Goal: Information Seeking & Learning: Learn about a topic

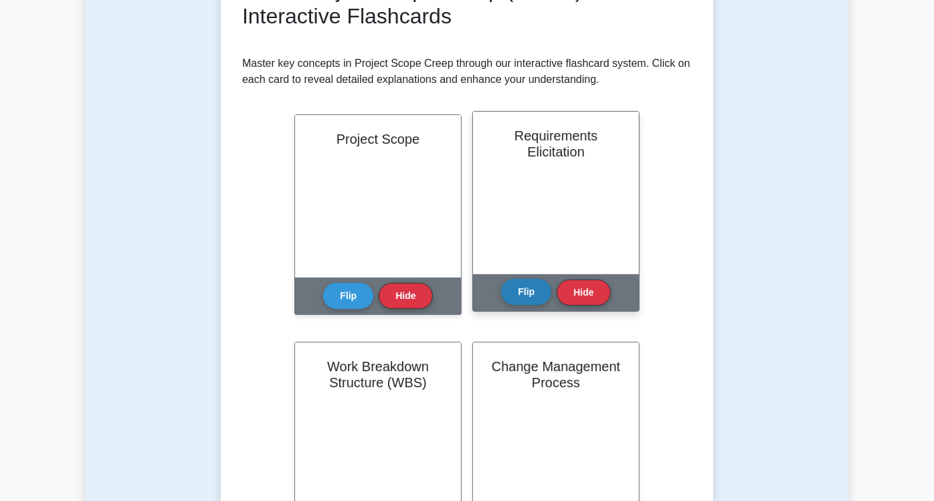
click at [501, 296] on button "Flip" at bounding box center [526, 292] width 50 height 26
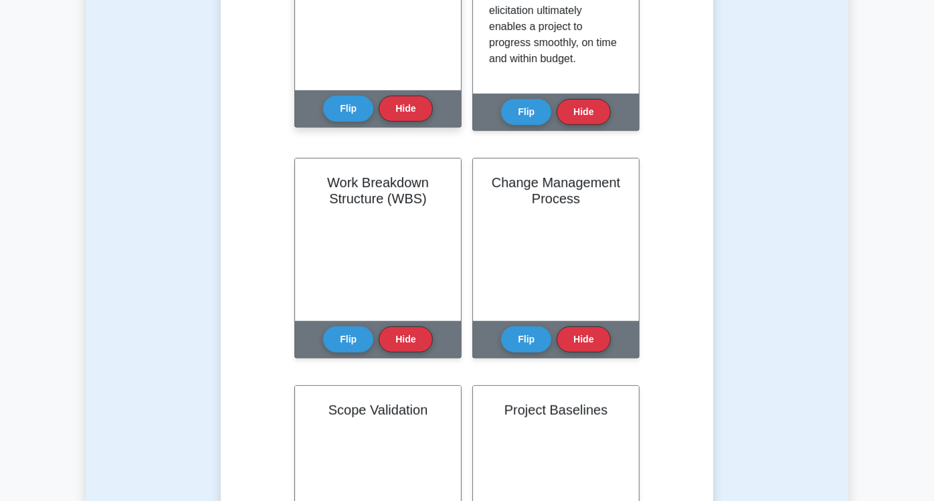
scroll to position [371, 0]
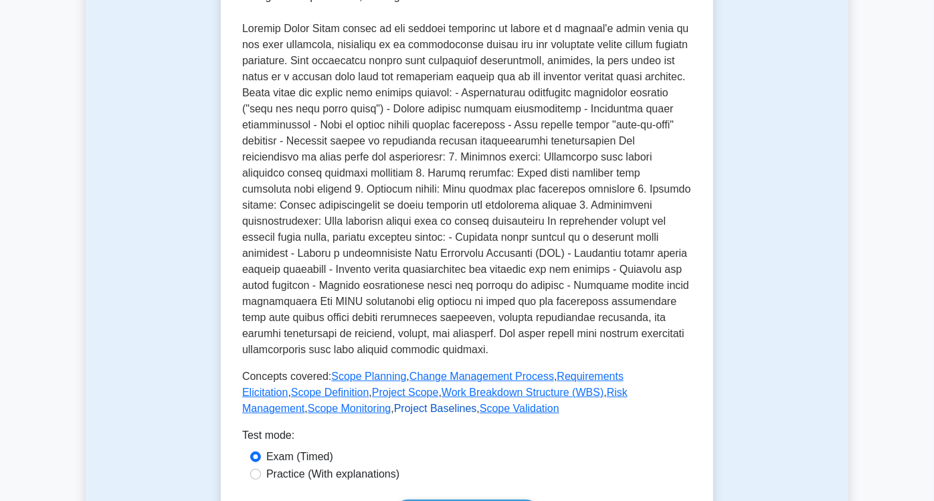
scroll to position [319, 0]
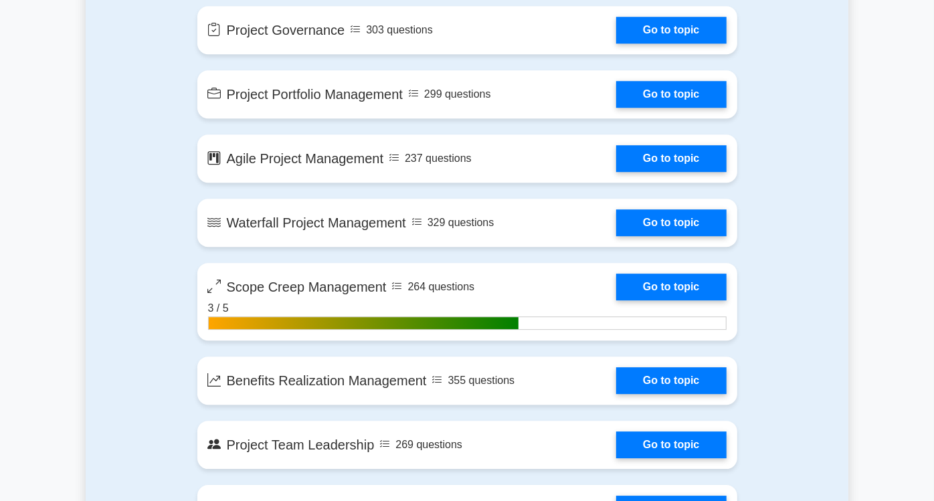
scroll to position [2230, 0]
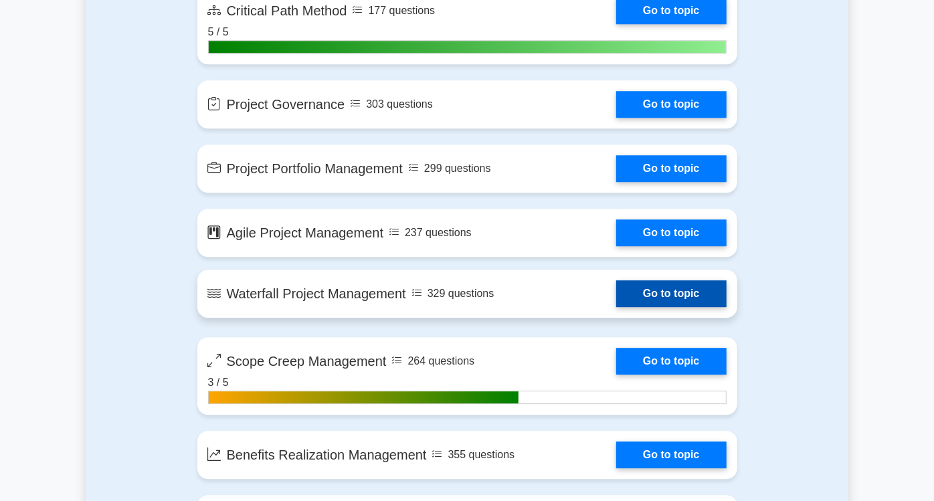
click at [683, 280] on link "Go to topic" at bounding box center [671, 293] width 110 height 27
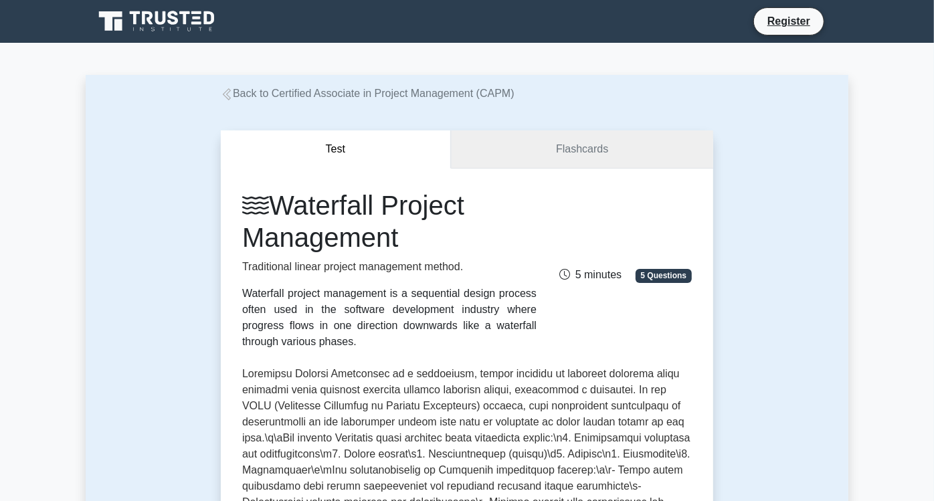
click at [619, 143] on link "Flashcards" at bounding box center [582, 149] width 262 height 38
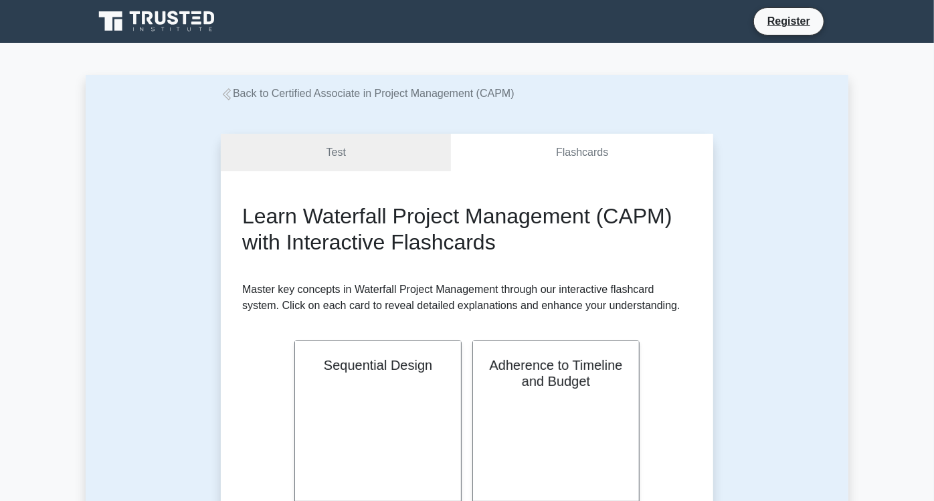
drag, startPoint x: 562, startPoint y: 230, endPoint x: 155, endPoint y: 163, distance: 412.2
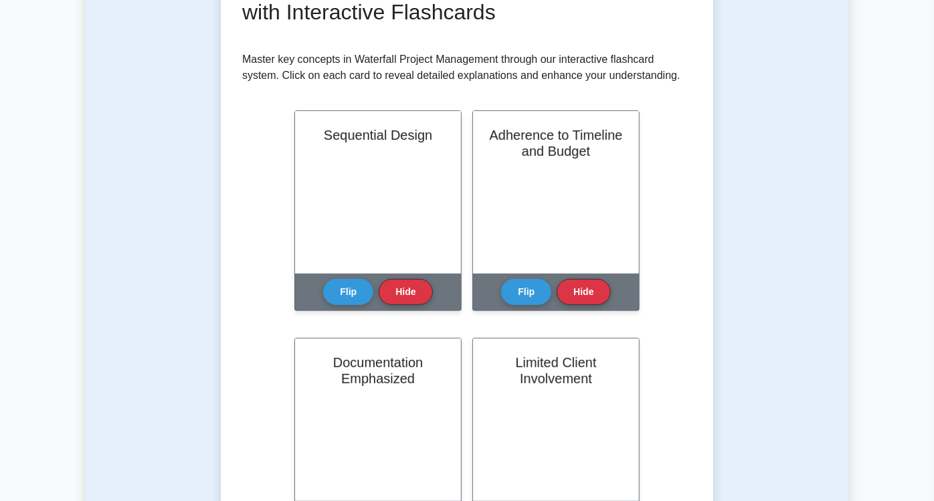
scroll to position [223, 0]
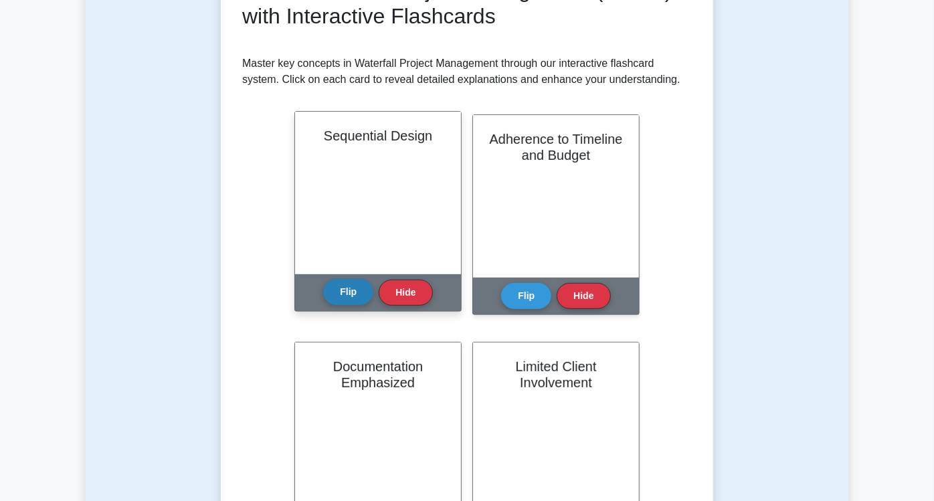
click at [323, 300] on button "Flip" at bounding box center [348, 292] width 50 height 26
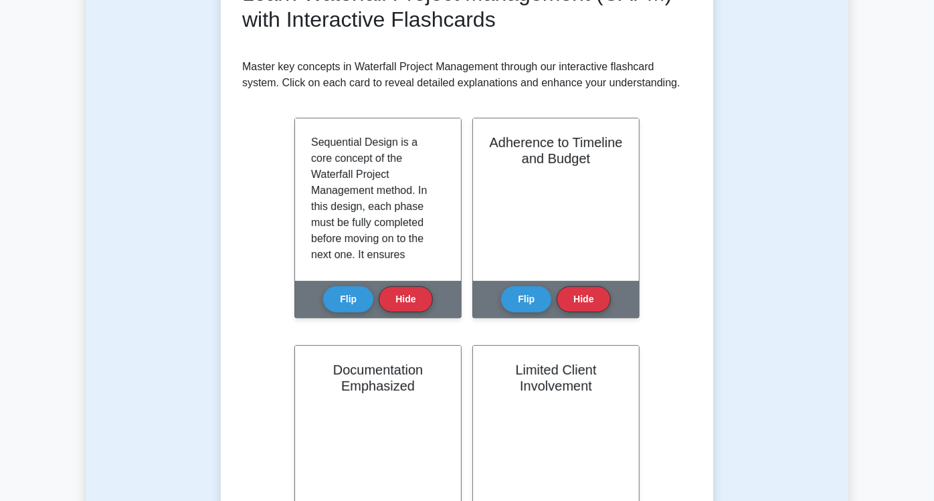
drag, startPoint x: 325, startPoint y: 224, endPoint x: 169, endPoint y: 202, distance: 157.4
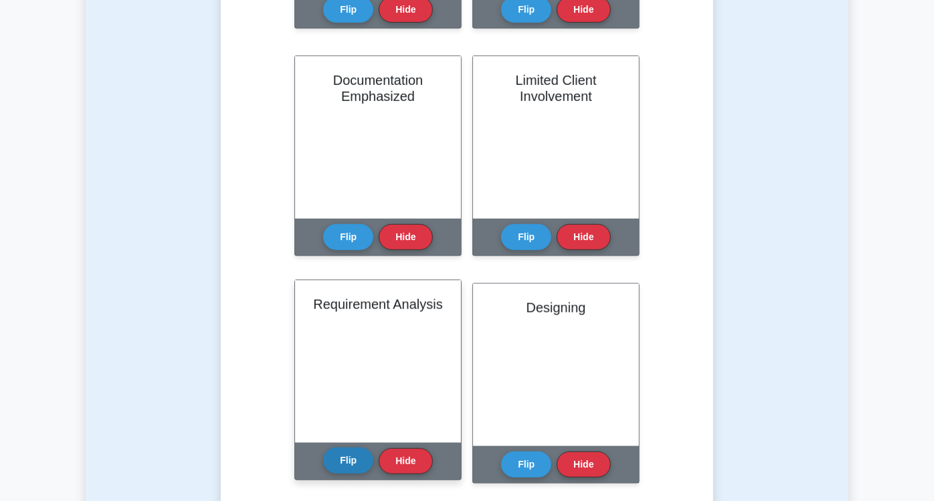
scroll to position [520, 0]
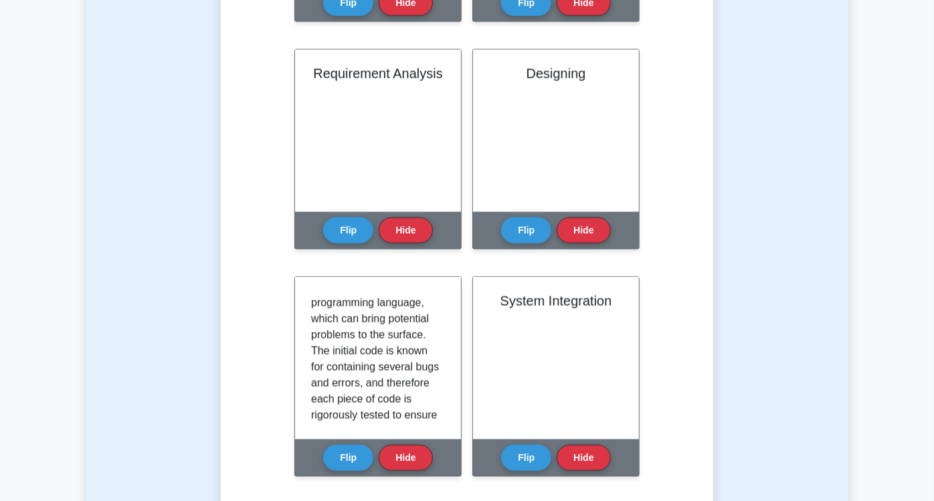
scroll to position [137, 0]
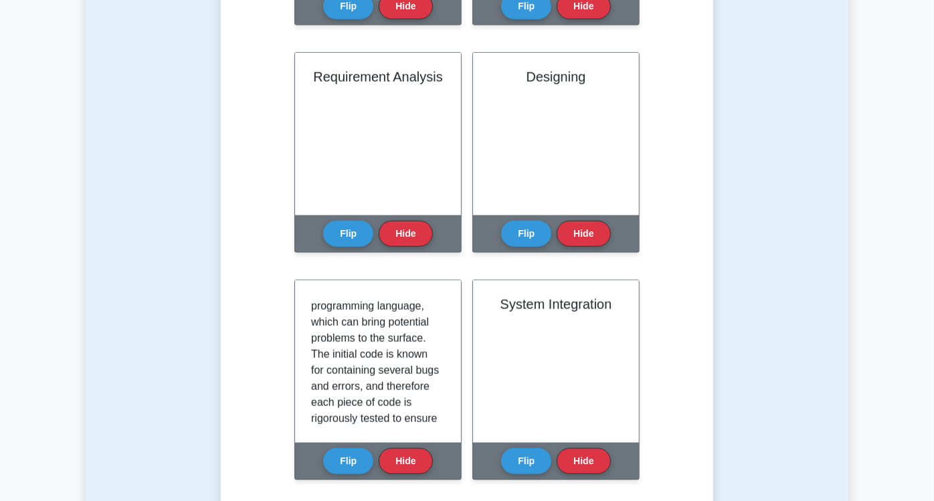
click at [780, 351] on div "Test Flashcards Learn Waterfall Project Management (CAPM) with Interactive Flas…" at bounding box center [467, 300] width 763 height 1885
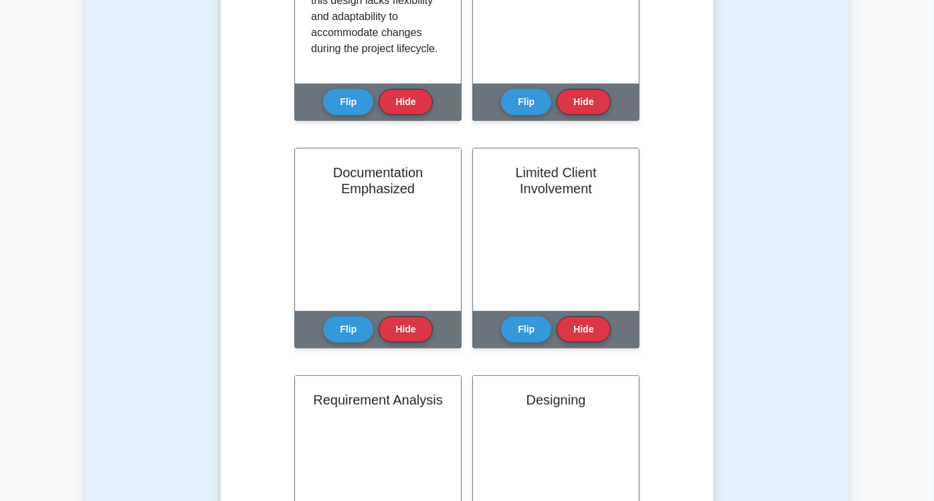
scroll to position [422, 0]
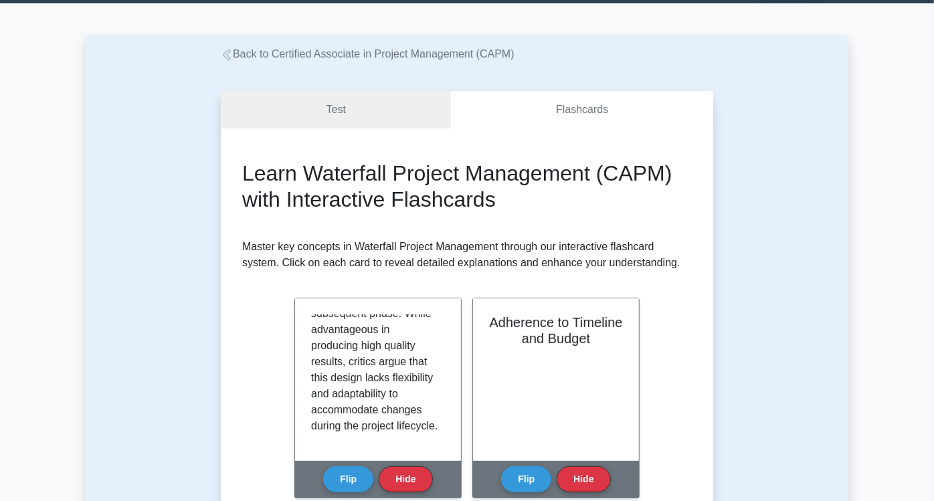
scroll to position [0, 0]
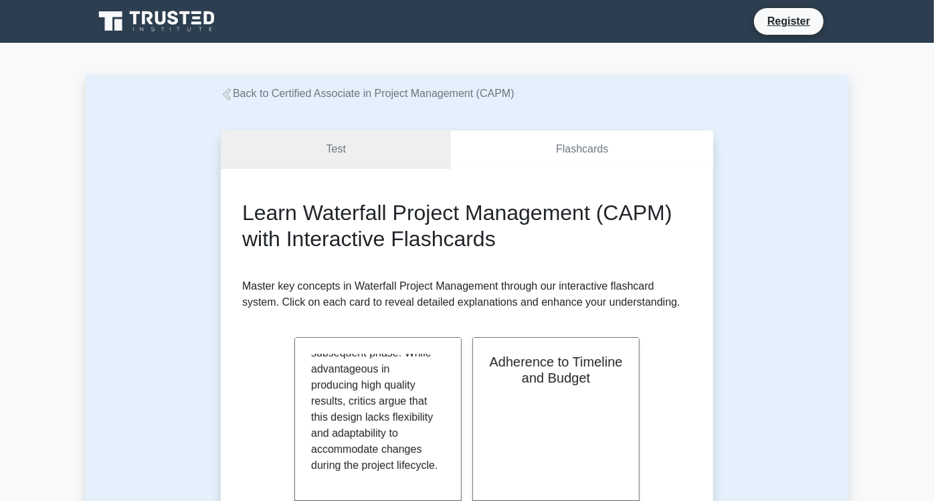
click at [326, 134] on link "Test" at bounding box center [336, 149] width 230 height 38
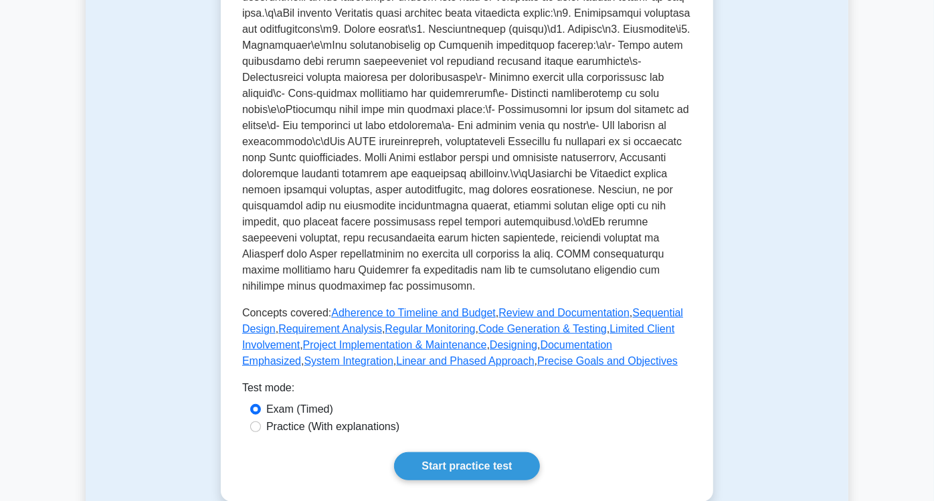
scroll to position [430, 0]
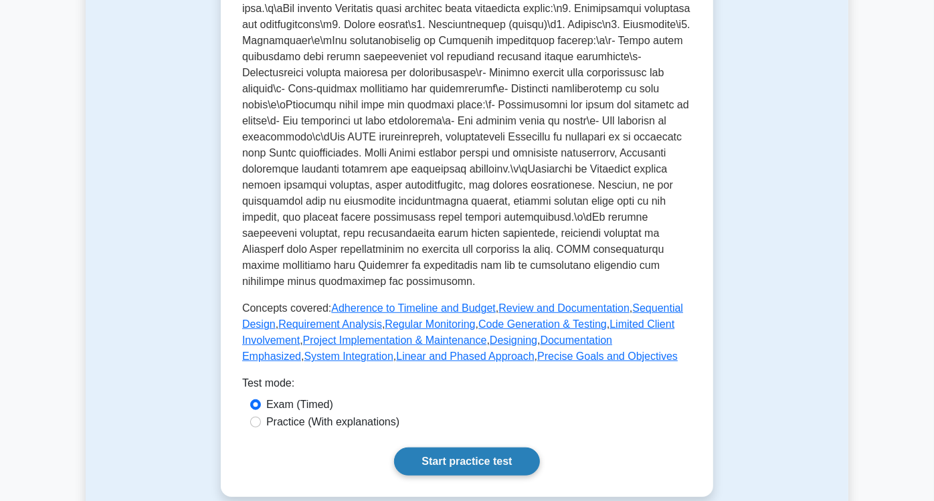
click at [509, 448] on link "Start practice test" at bounding box center [466, 462] width 145 height 28
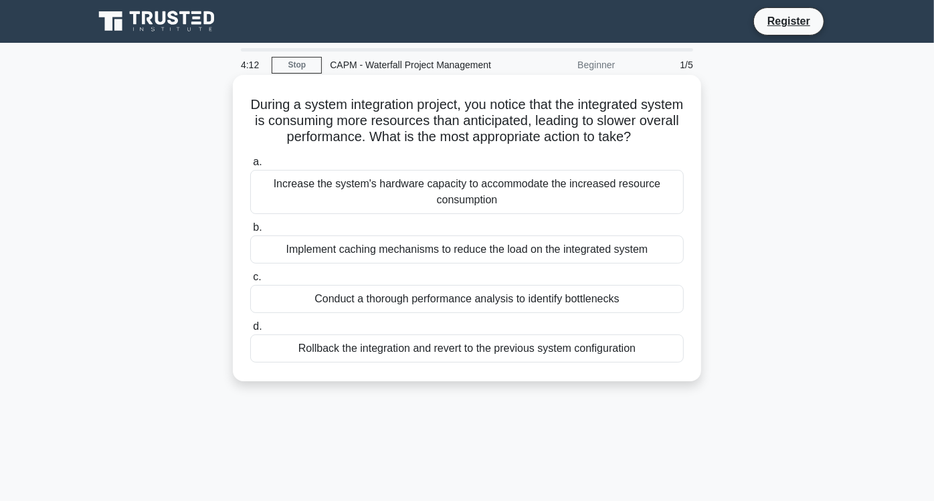
click at [488, 302] on div "Conduct a thorough performance analysis to identify bottlenecks" at bounding box center [467, 299] width 434 height 28
click at [250, 282] on input "c. Conduct a thorough performance analysis to identify bottlenecks" at bounding box center [250, 277] width 0 height 9
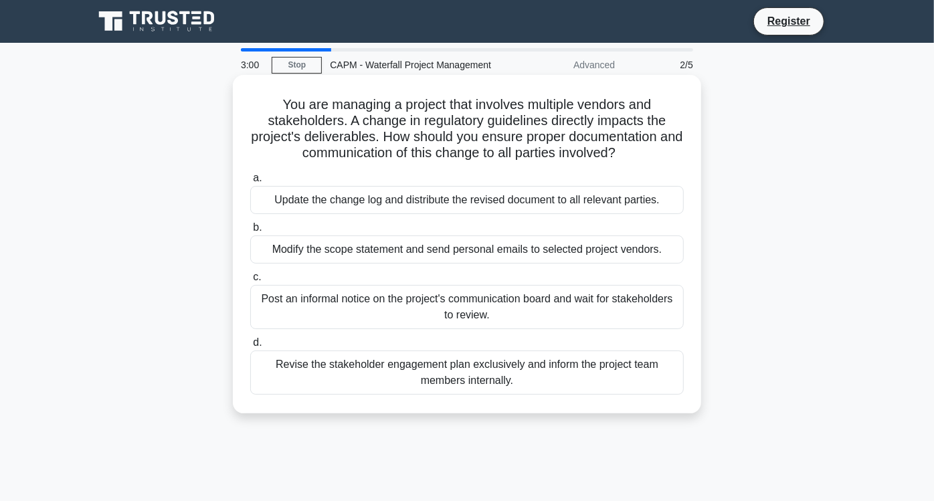
click at [627, 205] on div "Update the change log and distribute the revised document to all relevant parti…" at bounding box center [467, 200] width 434 height 28
click at [250, 183] on input "a. Update the change log and distribute the revised document to all relevant pa…" at bounding box center [250, 178] width 0 height 9
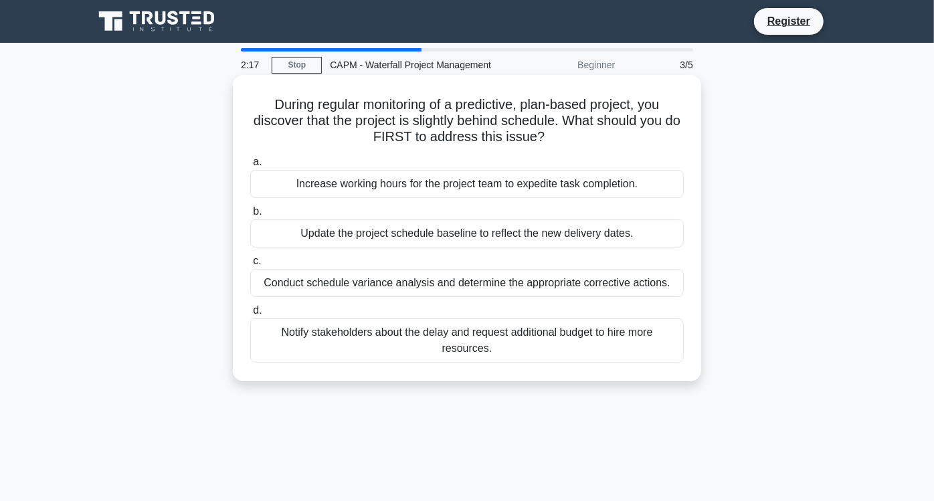
click at [599, 279] on div "Conduct schedule variance analysis and determine the appropriate corrective act…" at bounding box center [467, 283] width 434 height 28
click at [250, 266] on input "c. Conduct schedule variance analysis and determine the appropriate corrective …" at bounding box center [250, 261] width 0 height 9
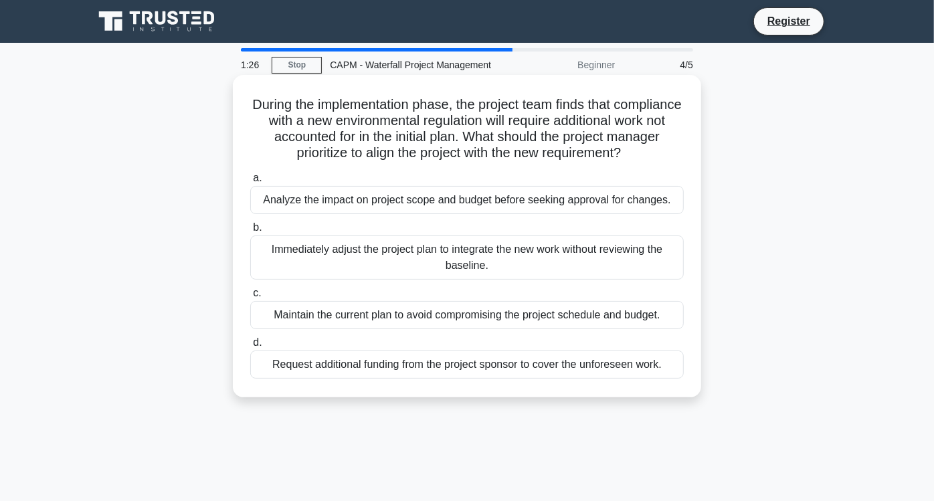
click at [566, 208] on div "Analyze the impact on project scope and budget before seeking approval for chan…" at bounding box center [467, 200] width 434 height 28
click at [250, 183] on input "a. Analyze the impact on project scope and budget before seeking approval for c…" at bounding box center [250, 178] width 0 height 9
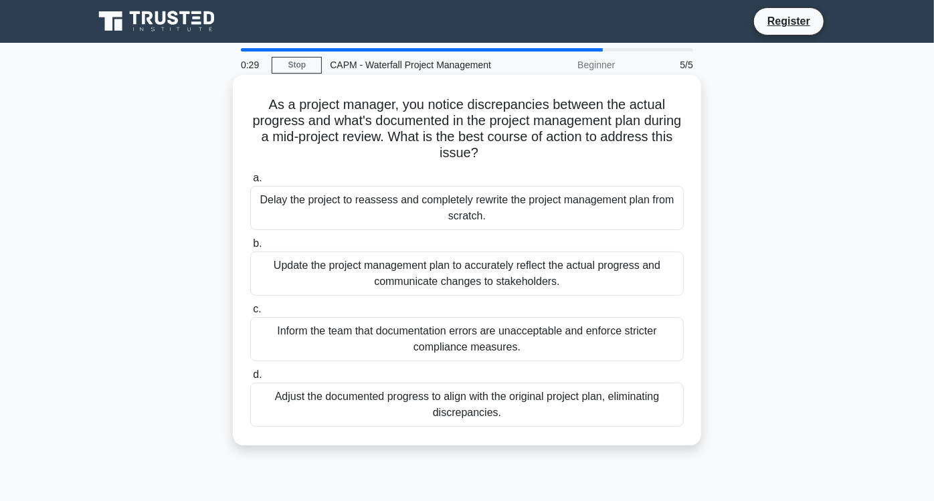
click at [569, 270] on div "Update the project management plan to accurately reflect the actual progress an…" at bounding box center [467, 274] width 434 height 44
click at [250, 248] on input "b. Update the project management plan to accurately reflect the actual progress…" at bounding box center [250, 244] width 0 height 9
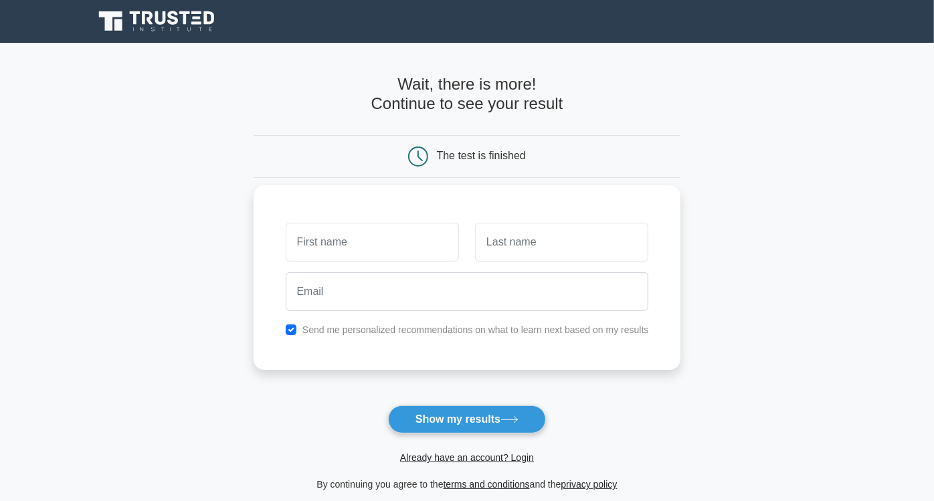
click at [432, 236] on input "text" at bounding box center [372, 242] width 173 height 39
type input "Maya"
type input "Amareen"
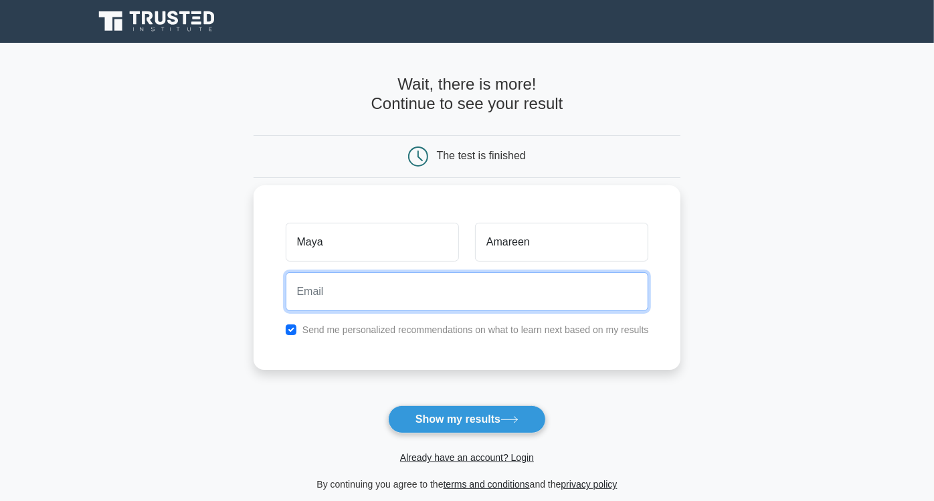
type input "[EMAIL_ADDRESS][DOMAIN_NAME]"
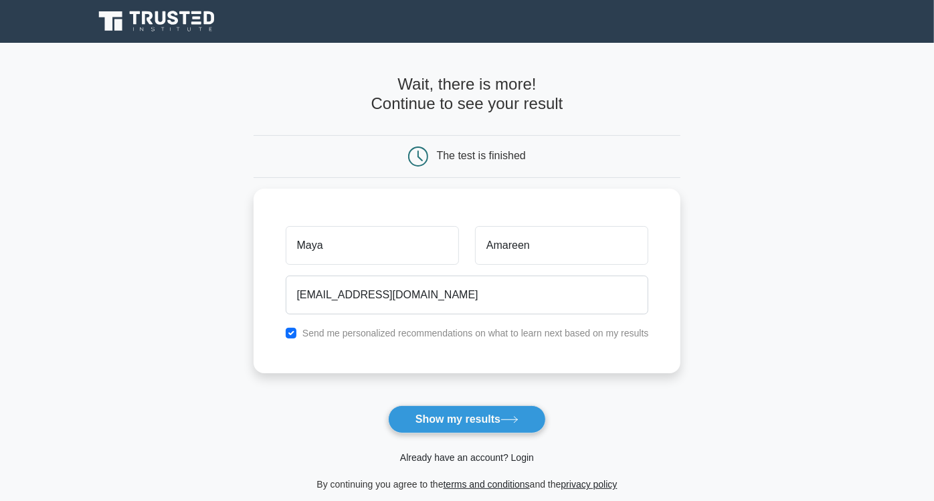
click at [459, 453] on link "Already have an account? Login" at bounding box center [467, 457] width 134 height 11
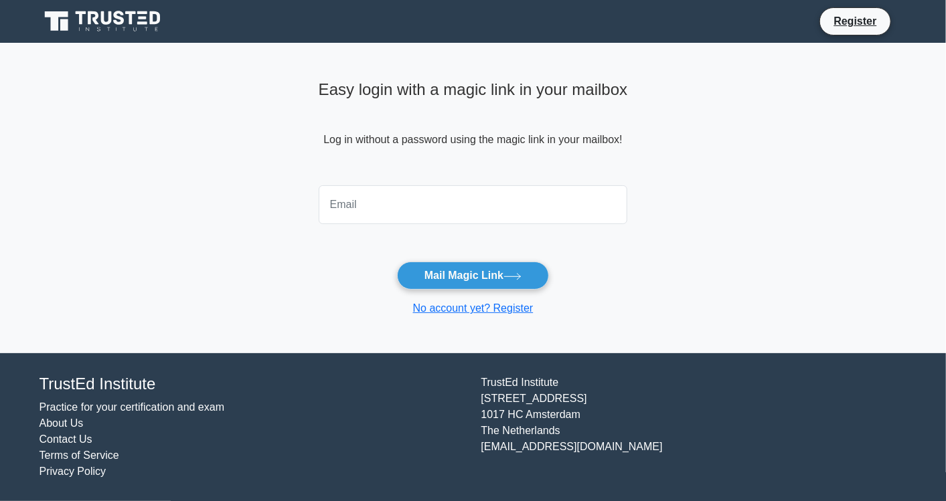
click at [522, 217] on input "email" at bounding box center [473, 204] width 309 height 39
type input "[EMAIL_ADDRESS][DOMAIN_NAME]"
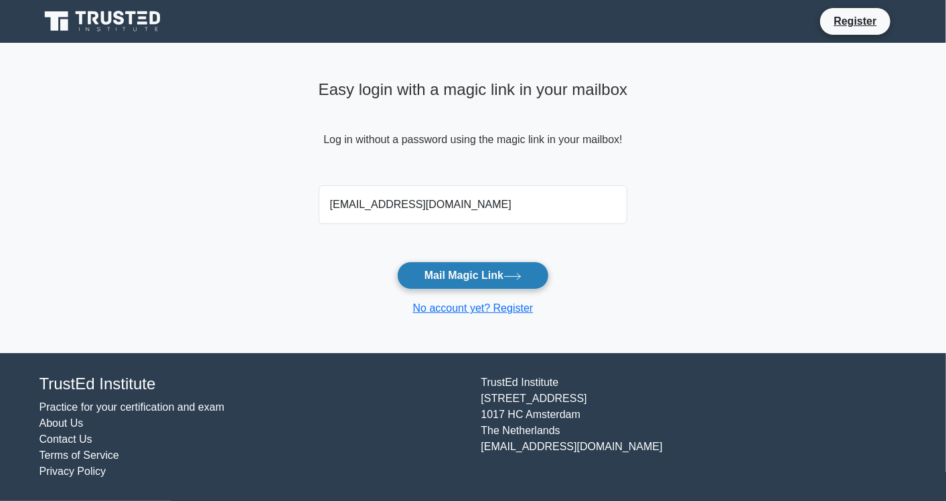
click at [497, 268] on button "Mail Magic Link" at bounding box center [473, 276] width 152 height 28
